Goal: Information Seeking & Learning: Find specific fact

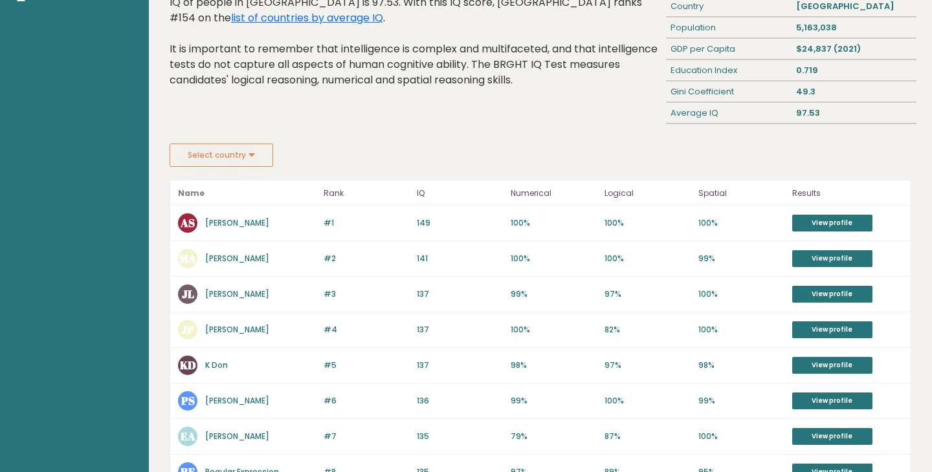
scroll to position [101, 0]
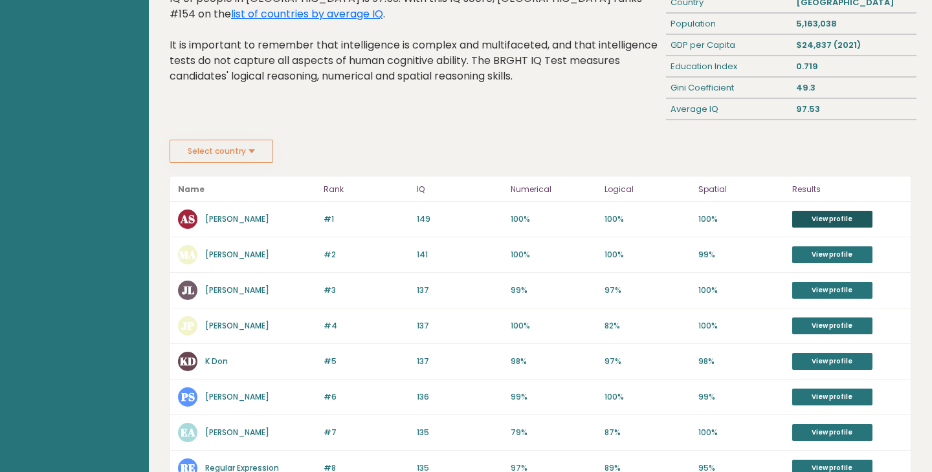
click at [842, 221] on link "View profile" at bounding box center [832, 219] width 80 height 17
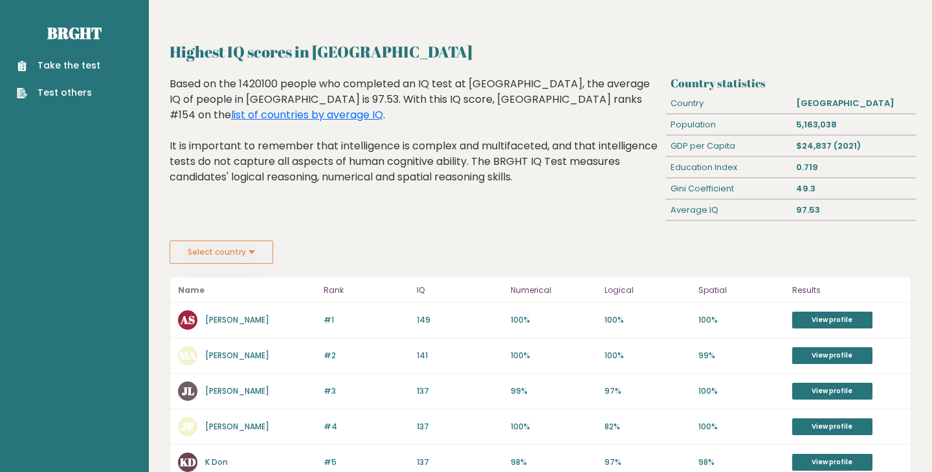
scroll to position [0, 0]
click at [383, 107] on link "list of countries by average IQ" at bounding box center [307, 114] width 152 height 15
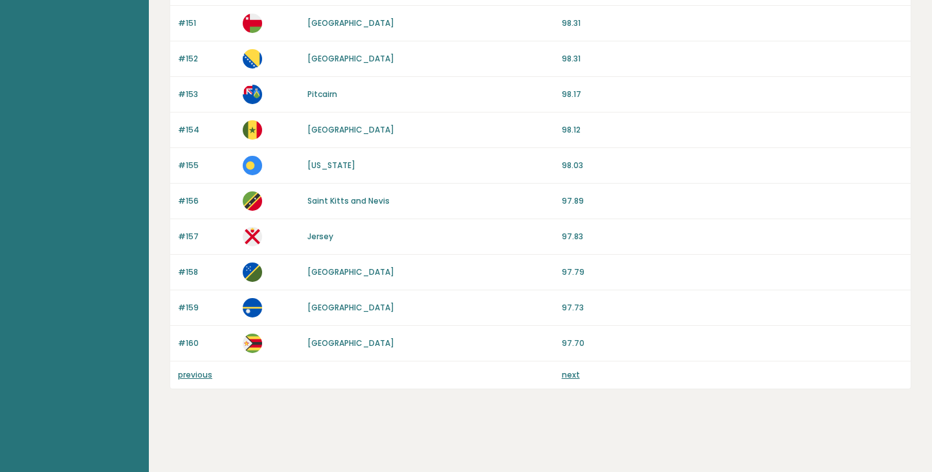
scroll to position [1208, 0]
click at [570, 372] on link "next" at bounding box center [571, 374] width 18 height 11
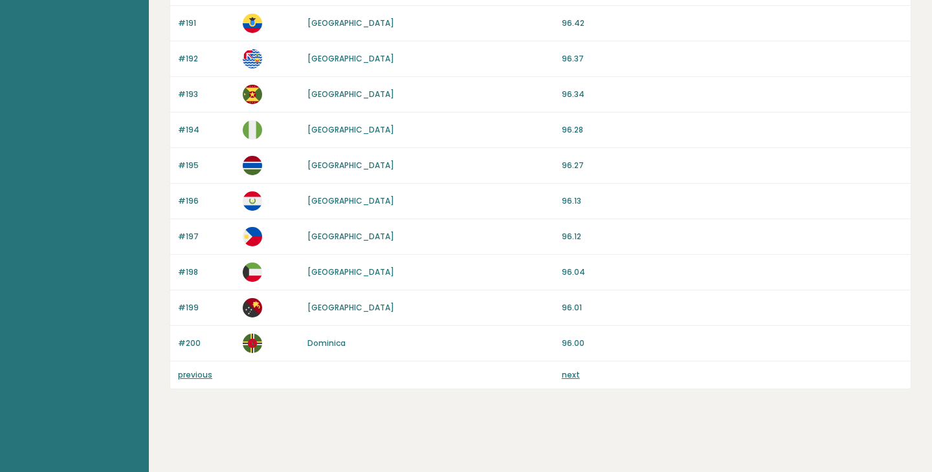
scroll to position [1208, 0]
click at [569, 380] on p "next" at bounding box center [571, 375] width 18 height 12
click at [569, 375] on link "next" at bounding box center [571, 374] width 18 height 11
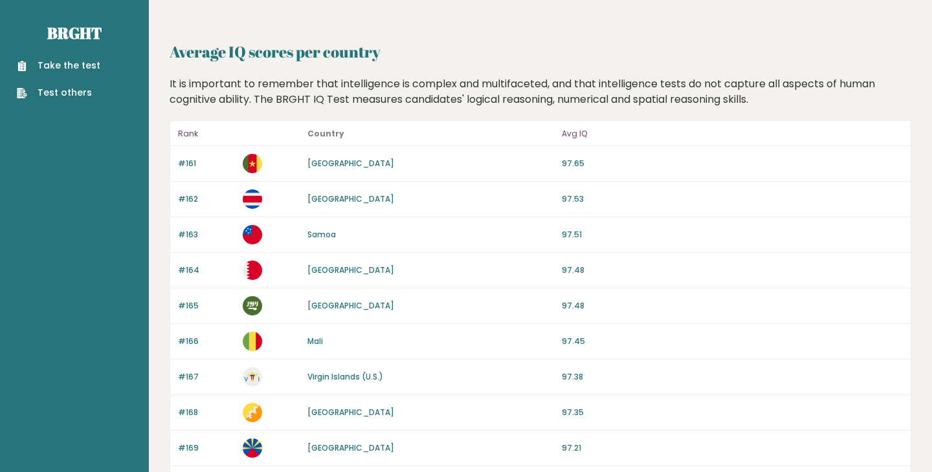
scroll to position [0, 0]
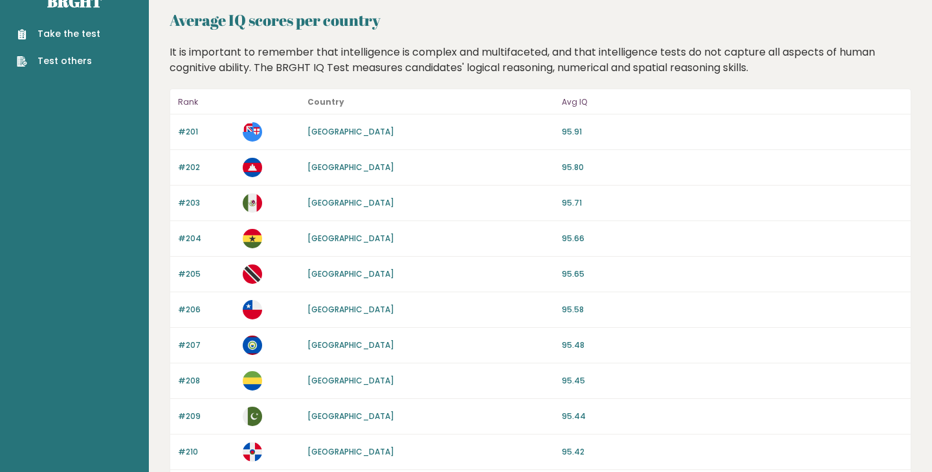
scroll to position [19, 0]
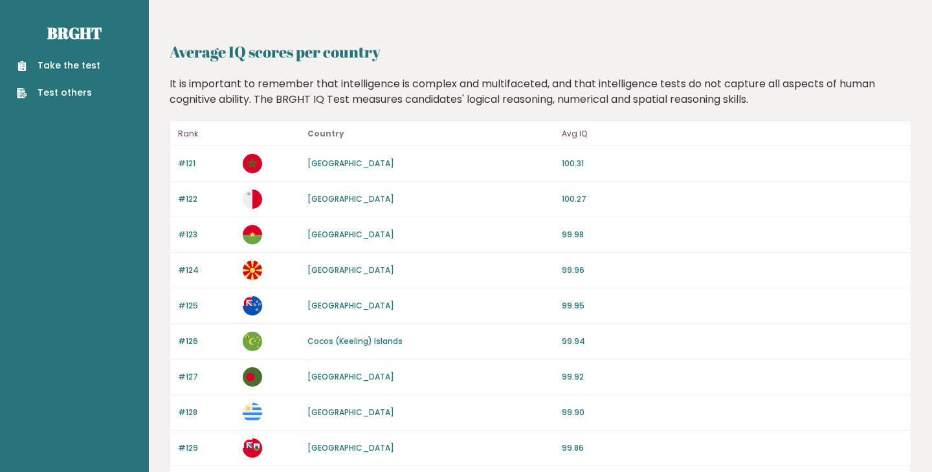
scroll to position [1208, 0]
